Goal: Task Accomplishment & Management: Complete application form

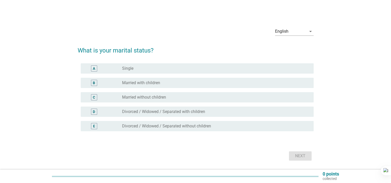
click at [136, 85] on label "Married with children" at bounding box center [141, 82] width 38 height 5
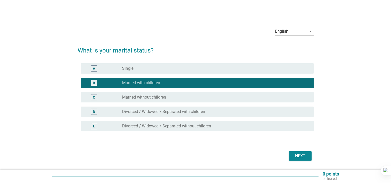
click at [301, 155] on div "Next" at bounding box center [300, 156] width 14 height 6
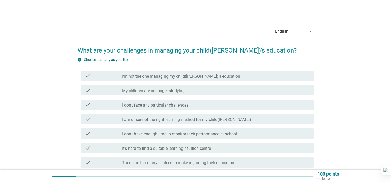
click at [173, 163] on label "There are too many choices to make regarding their education" at bounding box center [178, 162] width 112 height 5
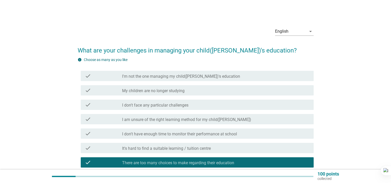
click at [149, 135] on label "I don't have enough time to monitor their performance at school" at bounding box center [179, 133] width 115 height 5
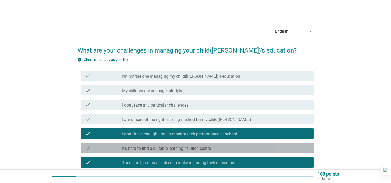
click at [151, 149] on label "It's hard to find a suitable learning / tuition centre" at bounding box center [166, 148] width 89 height 5
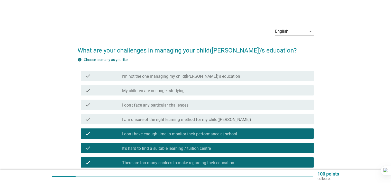
click at [157, 135] on label "I don't have enough time to monitor their performance at school" at bounding box center [179, 133] width 115 height 5
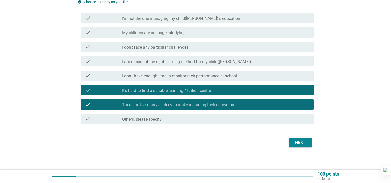
scroll to position [60, 0]
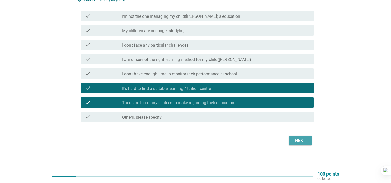
click at [299, 143] on div "Next" at bounding box center [300, 140] width 14 height 6
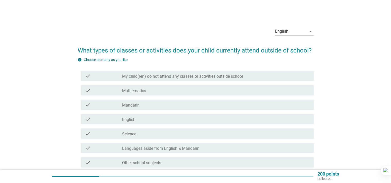
click at [133, 92] on label "Mathematics" at bounding box center [134, 90] width 24 height 5
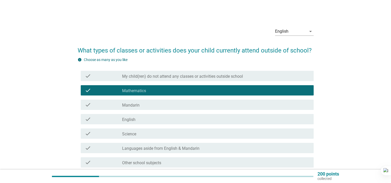
click at [130, 119] on label "English" at bounding box center [128, 119] width 13 height 5
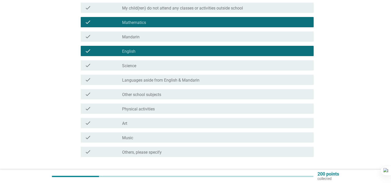
scroll to position [103, 0]
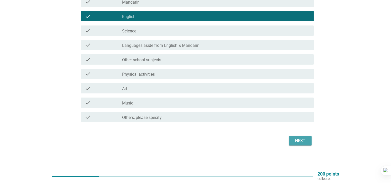
click at [305, 142] on div "Next" at bounding box center [300, 141] width 14 height 6
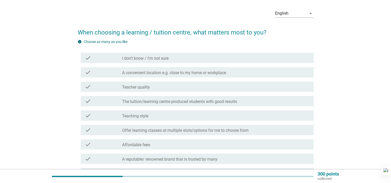
scroll to position [26, 0]
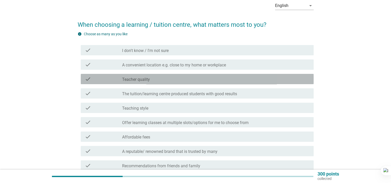
click at [142, 80] on label "Teacher quality" at bounding box center [136, 79] width 28 height 5
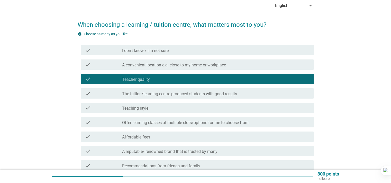
scroll to position [51, 0]
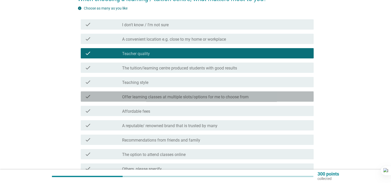
click at [150, 96] on label "Offer learning classes at multiple slots/options for me to choose from" at bounding box center [185, 96] width 127 height 5
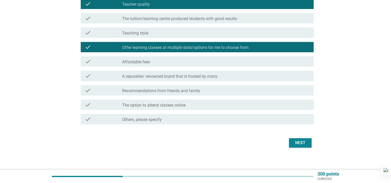
scroll to position [103, 0]
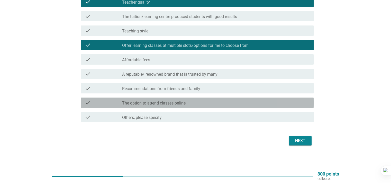
drag, startPoint x: 144, startPoint y: 106, endPoint x: 143, endPoint y: 101, distance: 5.3
click at [144, 106] on div "check check_box_outline_blank The option to attend classes online" at bounding box center [197, 102] width 233 height 10
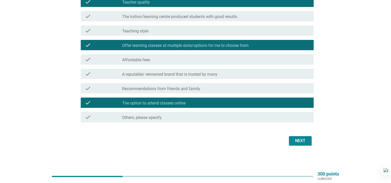
click at [141, 90] on label "Recommendations from friends and family" at bounding box center [161, 88] width 78 height 5
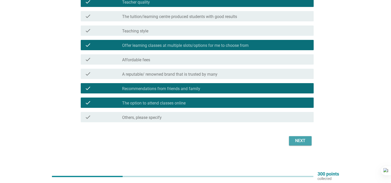
click at [295, 139] on div "Next" at bounding box center [300, 141] width 14 height 6
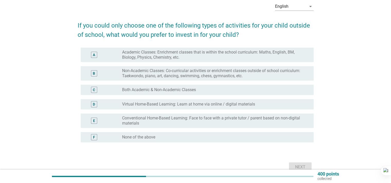
scroll to position [26, 0]
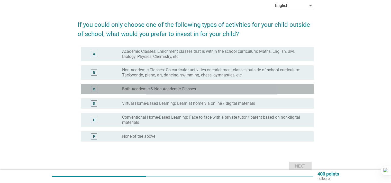
click at [152, 87] on label "Both Academic & Non-Academic Classes" at bounding box center [159, 88] width 74 height 5
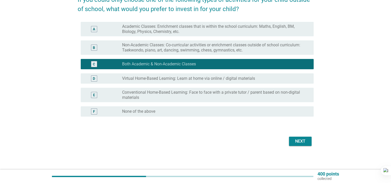
scroll to position [51, 0]
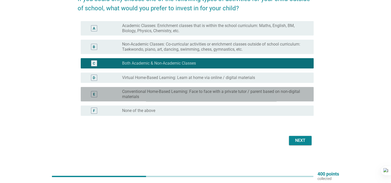
click at [161, 95] on label "Conventional Home-Based Learning: Face to face with a private tutor / parent ba…" at bounding box center [213, 94] width 183 height 10
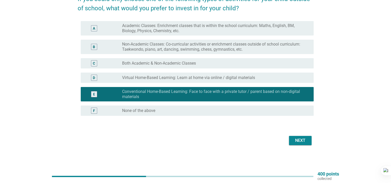
click at [143, 64] on label "Both Academic & Non-Academic Classes" at bounding box center [159, 63] width 74 height 5
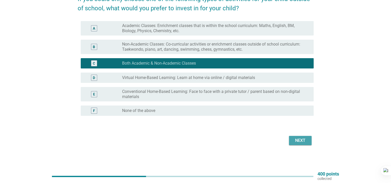
click at [294, 141] on div "Next" at bounding box center [300, 140] width 14 height 6
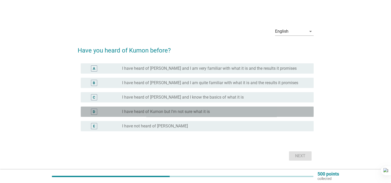
click at [136, 113] on label "I have heard of Kumon but I'm not sure what it is" at bounding box center [166, 111] width 88 height 5
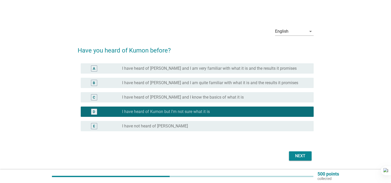
click at [305, 157] on div "Next" at bounding box center [300, 156] width 14 height 6
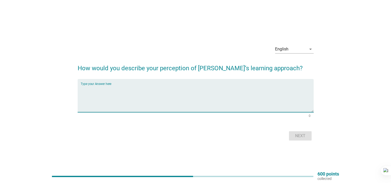
click at [98, 104] on textarea "Type your Answer here" at bounding box center [197, 98] width 233 height 27
type textarea "G"
type textarea "i"
type textarea "C"
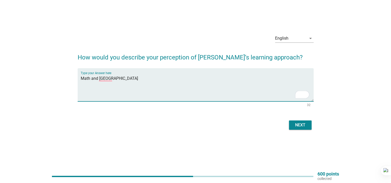
scroll to position [13, 0]
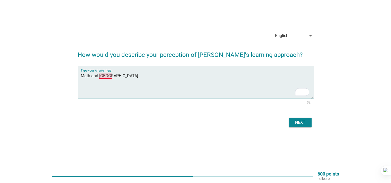
click at [106, 78] on textarea "Math and [GEOGRAPHIC_DATA]" at bounding box center [197, 85] width 233 height 27
type textarea "Math and English learning center"
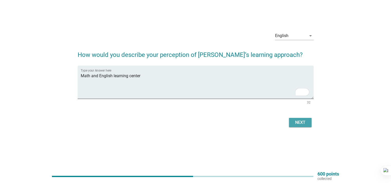
click at [298, 123] on div "Next" at bounding box center [300, 122] width 14 height 6
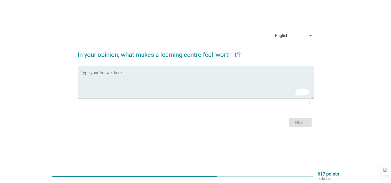
scroll to position [0, 0]
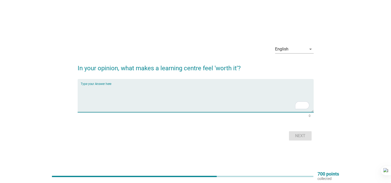
click at [117, 86] on textarea "To enrich screen reader interactions, please activate Accessibility in Grammarl…" at bounding box center [197, 98] width 233 height 27
type textarea "G"
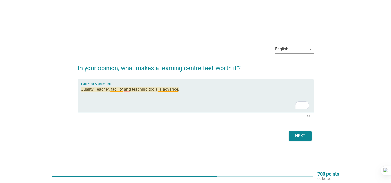
click at [116, 90] on textarea "Quality Teacher, facility and teaching tools is advance." at bounding box center [197, 98] width 233 height 27
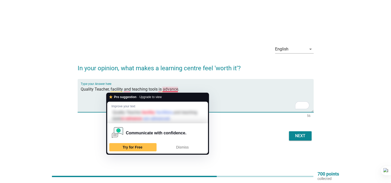
click at [205, 87] on textarea "Quality Teacher, facility and teaching tools is advance." at bounding box center [197, 98] width 233 height 27
click at [113, 90] on textarea "Quality Teacher, facility and teaching tools is advance." at bounding box center [197, 98] width 233 height 27
click at [103, 92] on textarea "Quality Teacher, facility and teaching tools is advance." at bounding box center [197, 98] width 233 height 27
drag, startPoint x: 115, startPoint y: 90, endPoint x: 215, endPoint y: 100, distance: 100.5
click at [211, 98] on textarea "Quality Teacher, facility and teaching tools is advance." at bounding box center [197, 98] width 233 height 27
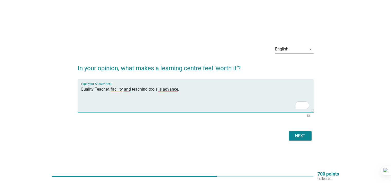
type textarea "Quality Teacher, facility and teaching tools is advance."
click at [300, 135] on div "Next" at bounding box center [300, 136] width 14 height 6
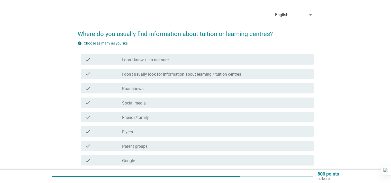
scroll to position [26, 0]
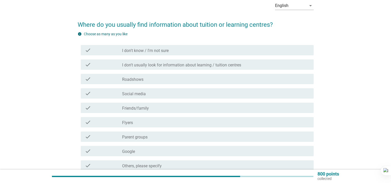
click at [142, 109] on label "Friends/family" at bounding box center [135, 108] width 27 height 5
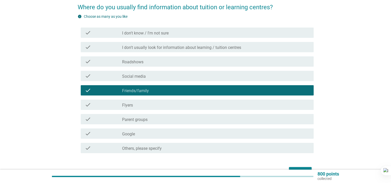
scroll to position [51, 0]
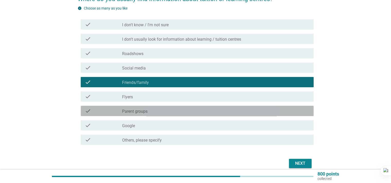
click at [141, 112] on label "Parent groups" at bounding box center [134, 111] width 25 height 5
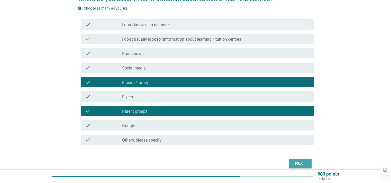
click at [297, 165] on div "Next" at bounding box center [300, 163] width 14 height 6
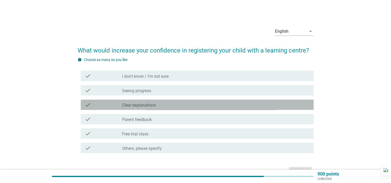
click at [139, 108] on div "check check_box_outline_blank Clear explanations" at bounding box center [197, 105] width 233 height 10
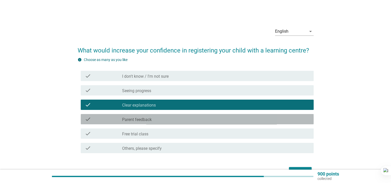
click at [139, 120] on label "Parent feedback" at bounding box center [137, 119] width 30 height 5
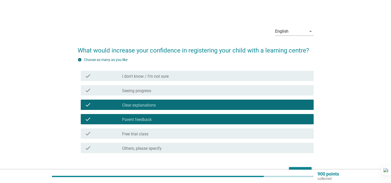
click at [131, 92] on label "Seeing progress" at bounding box center [136, 90] width 29 height 5
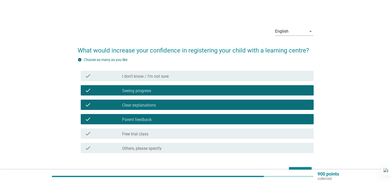
scroll to position [26, 0]
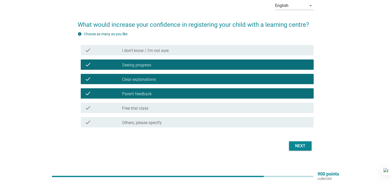
click at [297, 149] on button "Next" at bounding box center [300, 145] width 23 height 9
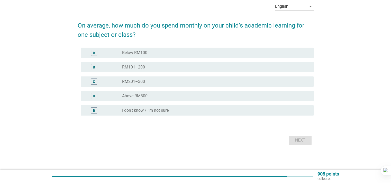
scroll to position [0, 0]
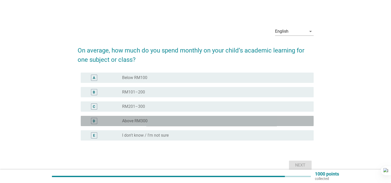
click at [138, 121] on label "Above RM300" at bounding box center [134, 120] width 25 height 5
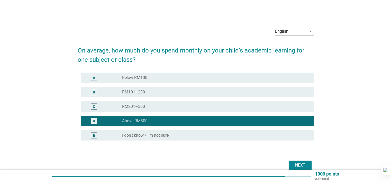
scroll to position [25, 0]
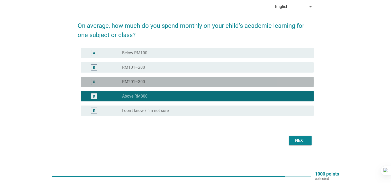
click at [143, 84] on label "RM201–300" at bounding box center [133, 81] width 23 height 5
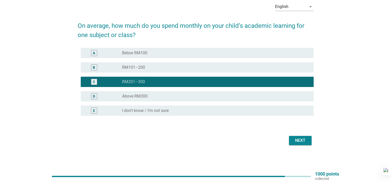
click at [128, 53] on label "Below RM100" at bounding box center [134, 52] width 25 height 5
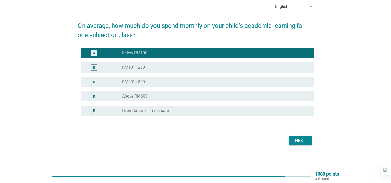
click at [297, 140] on div "Next" at bounding box center [300, 140] width 14 height 6
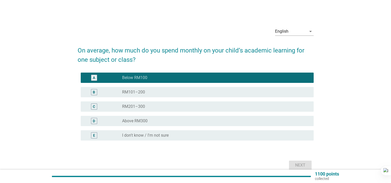
click at [143, 110] on div "C radio_button_unchecked RM201–300" at bounding box center [197, 106] width 233 height 10
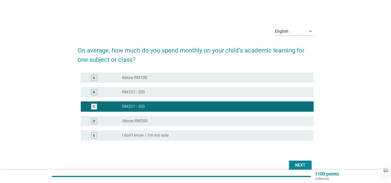
click at [302, 164] on div "Next" at bounding box center [300, 165] width 14 height 6
